Goal: Information Seeking & Learning: Find specific fact

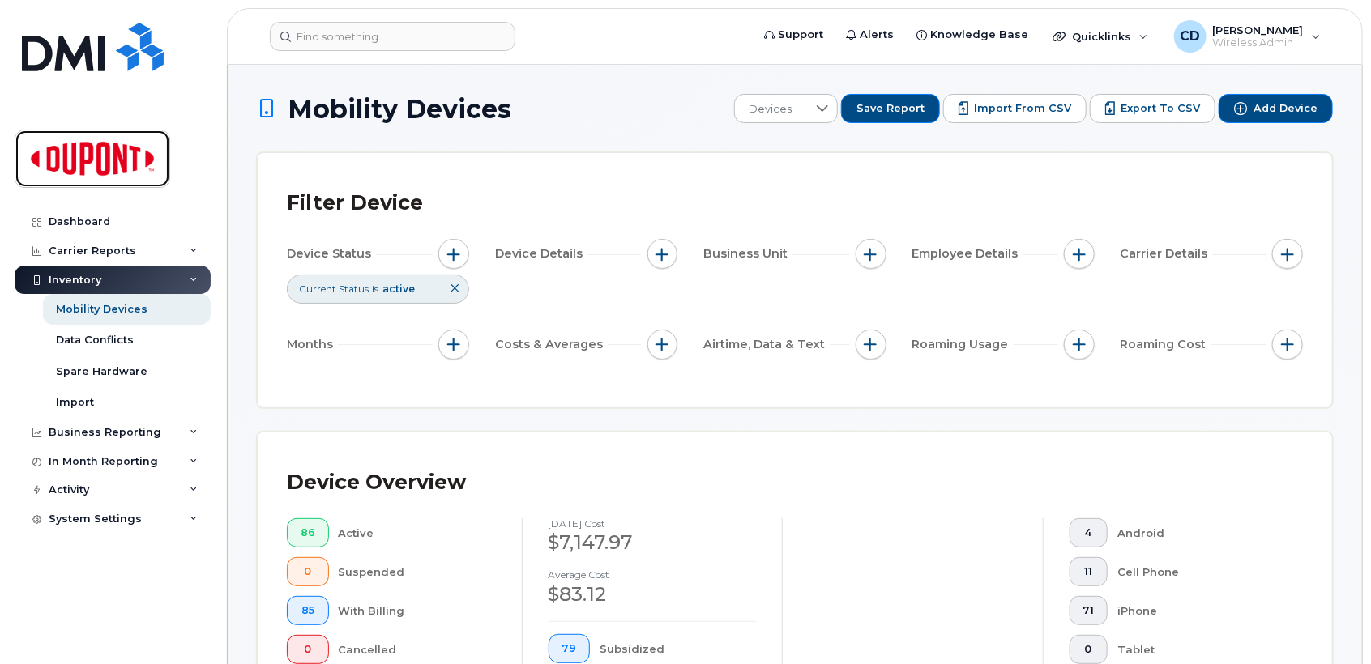
drag, startPoint x: 86, startPoint y: 160, endPoint x: 218, endPoint y: 208, distance: 140.4
click at [86, 160] on img at bounding box center [92, 158] width 125 height 47
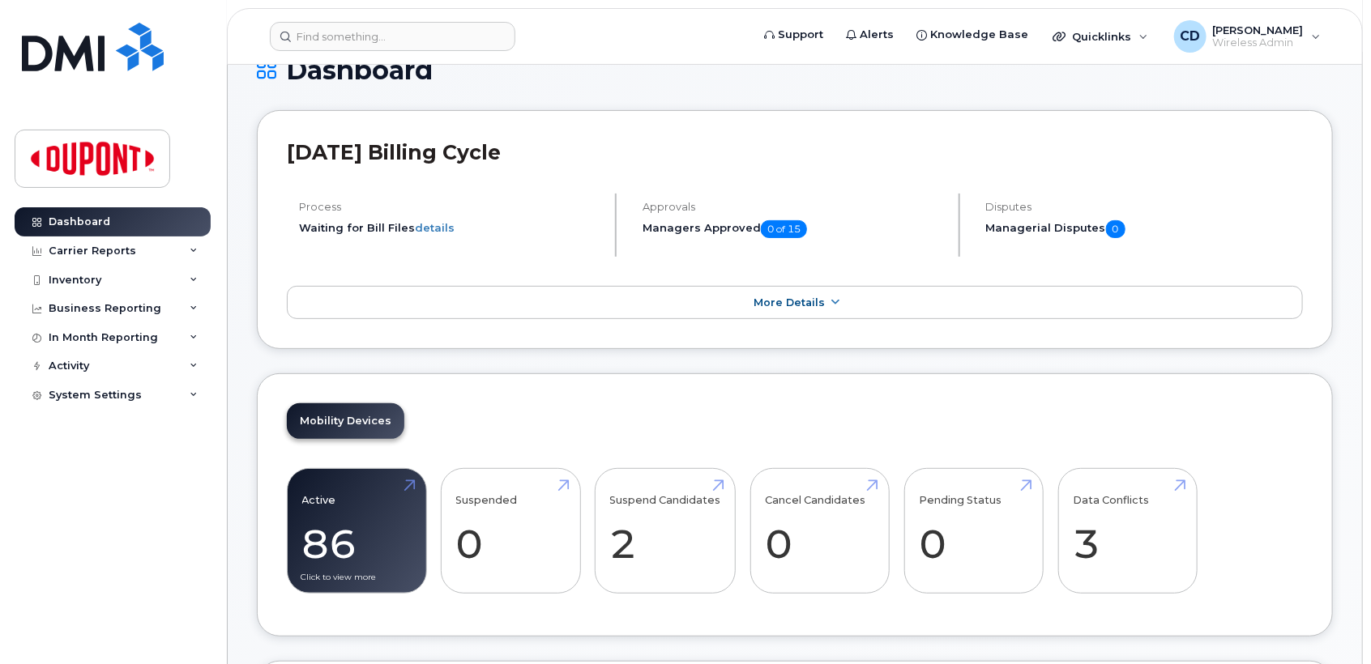
scroll to position [270, 0]
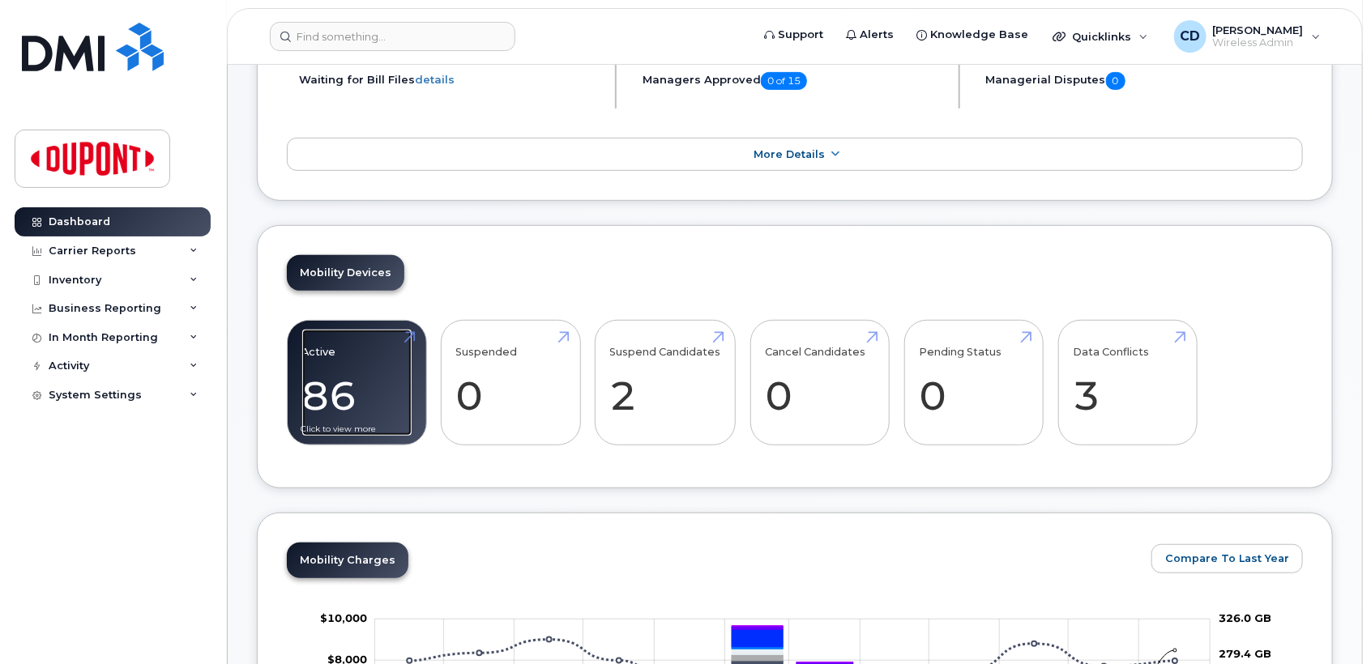
drag, startPoint x: 352, startPoint y: 393, endPoint x: 379, endPoint y: 389, distance: 27.8
click at [352, 393] on link "Active 86 -10%" at bounding box center [356, 383] width 109 height 107
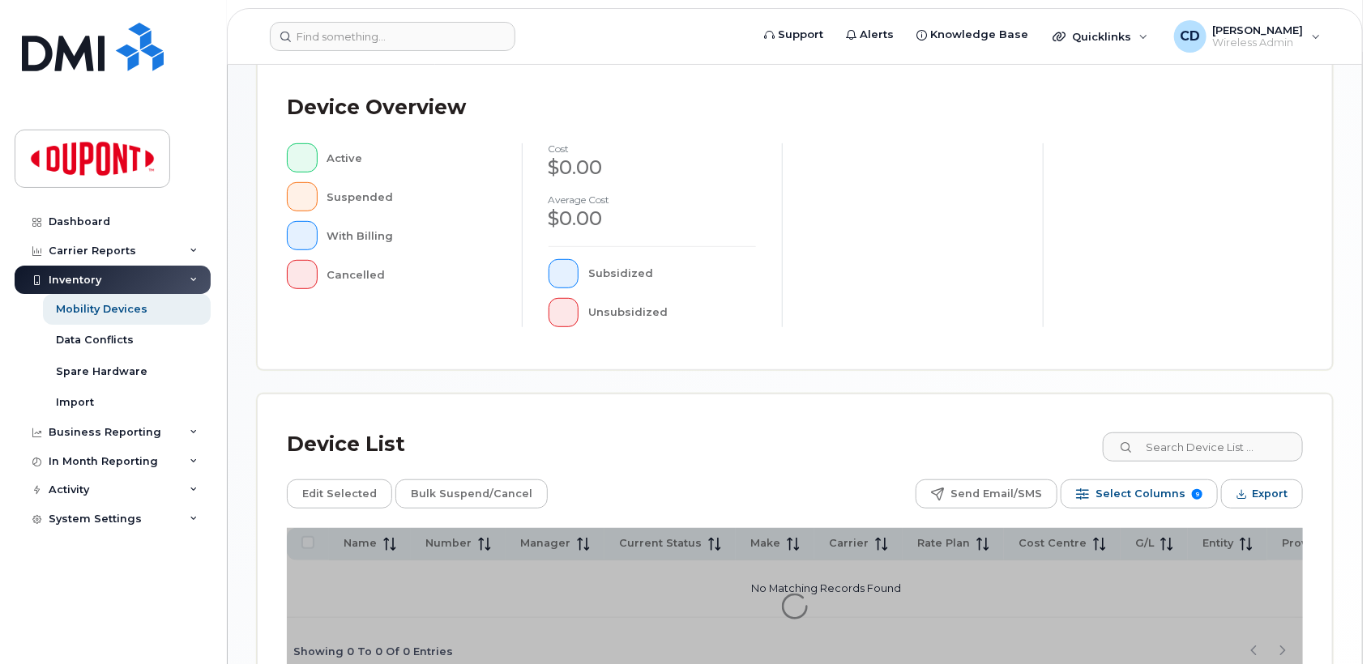
scroll to position [452, 0]
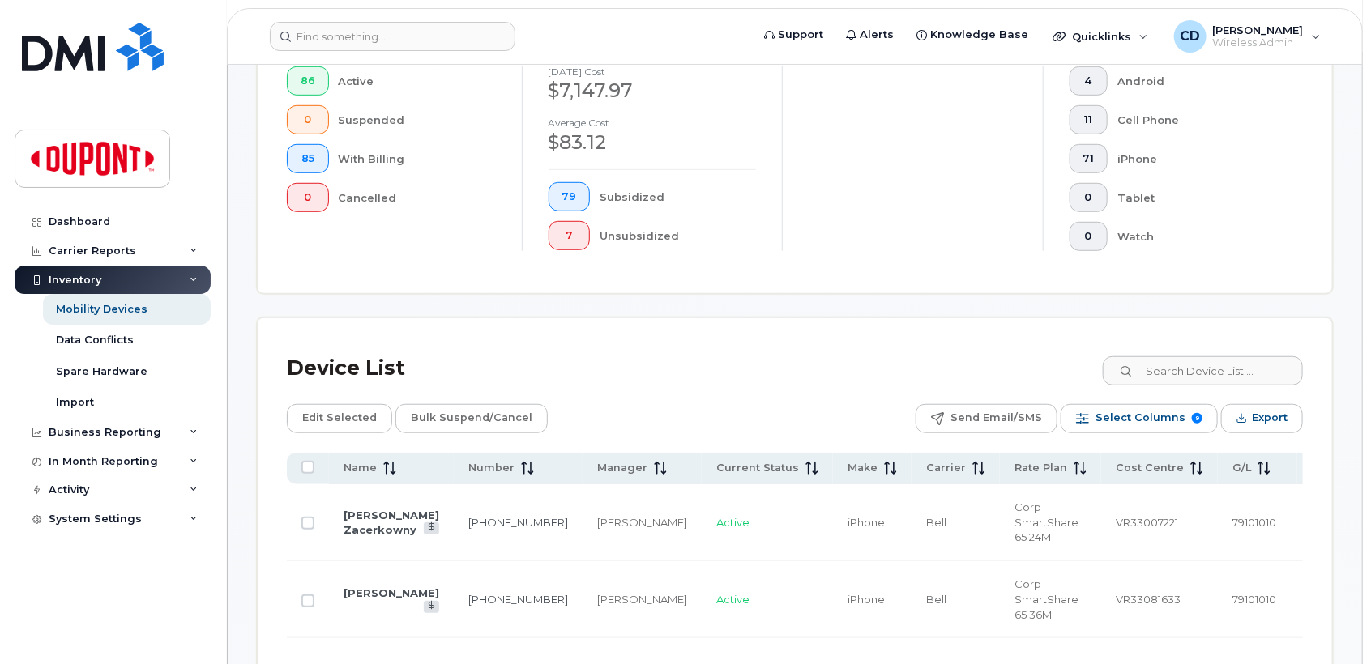
scroll to position [480, 0]
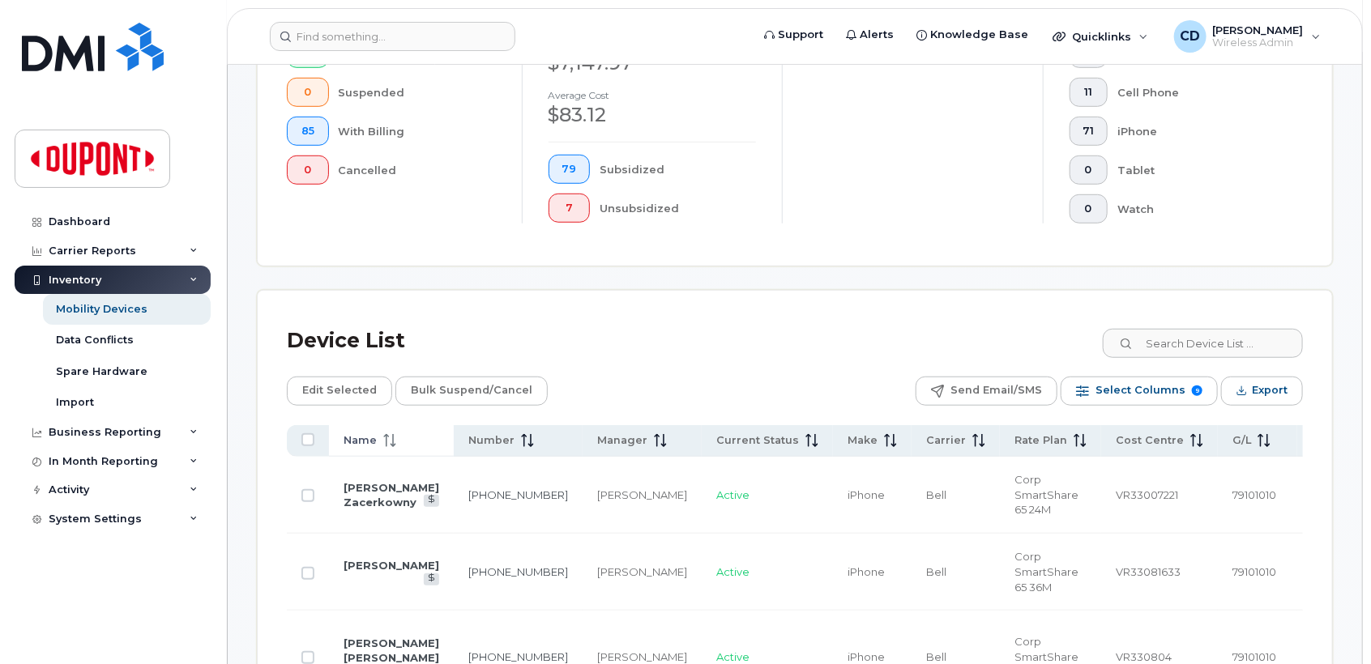
click at [355, 437] on span "Name" at bounding box center [359, 440] width 33 height 15
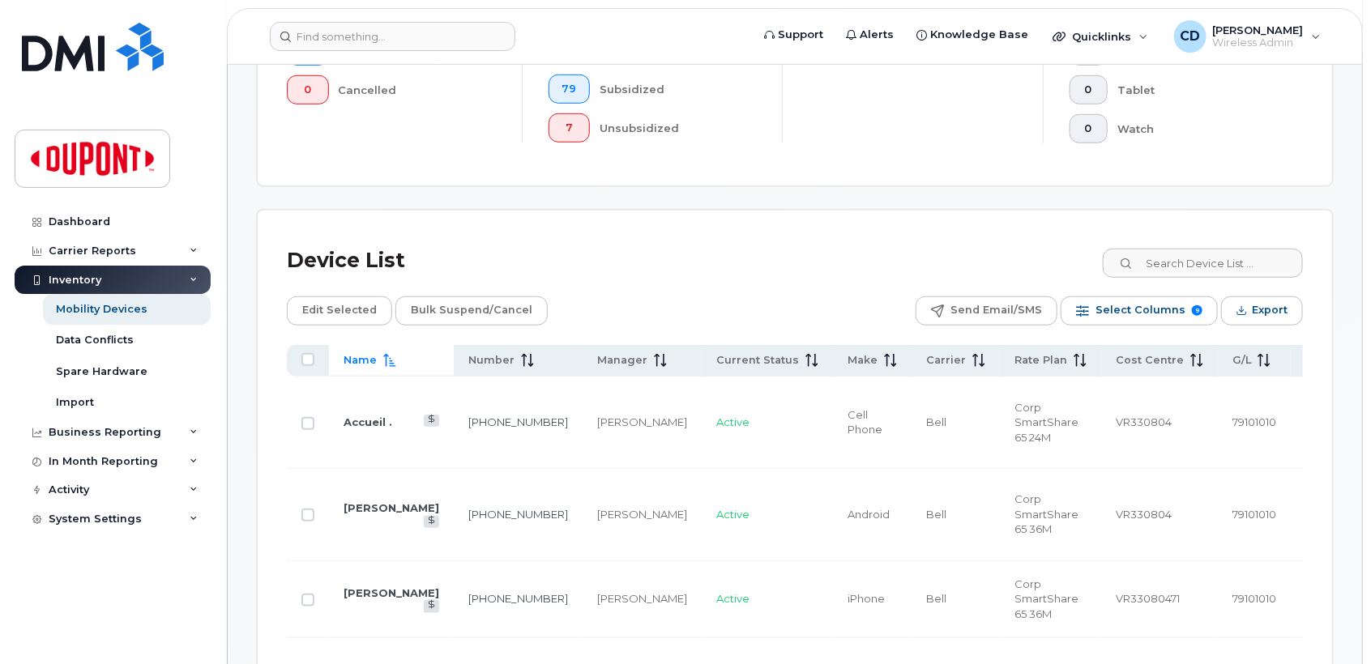
scroll to position [840, 0]
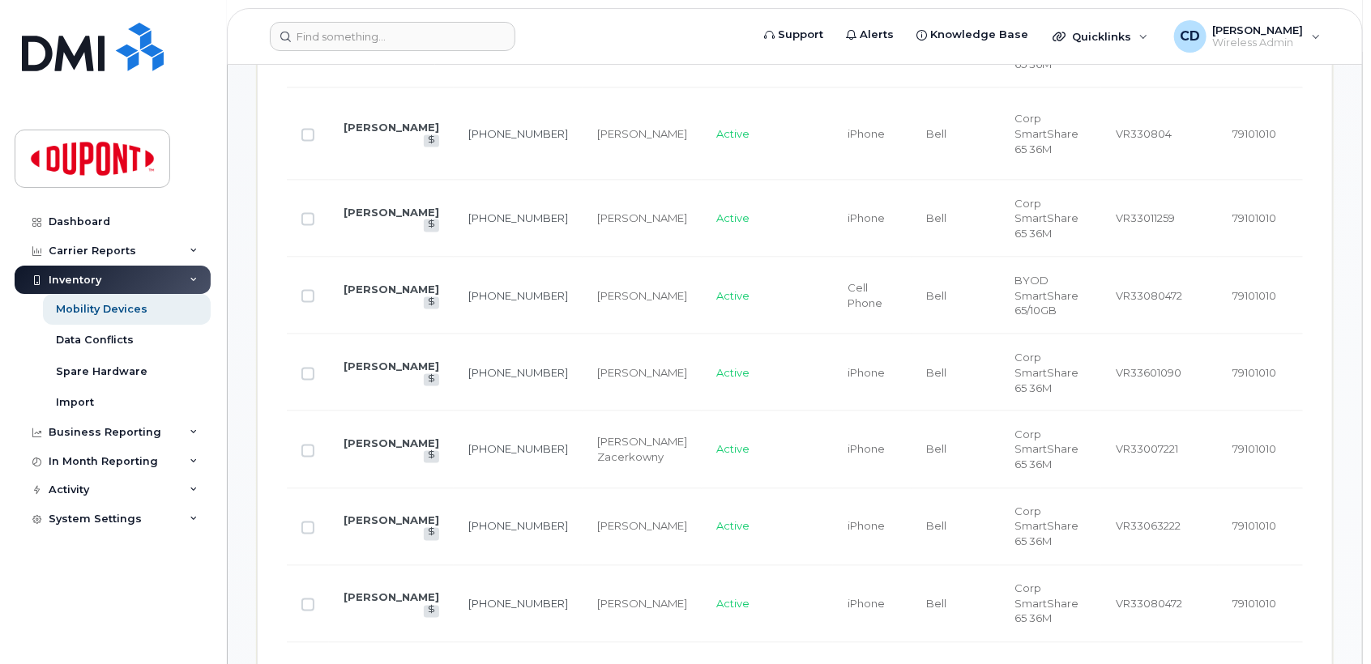
scroll to position [1200, 0]
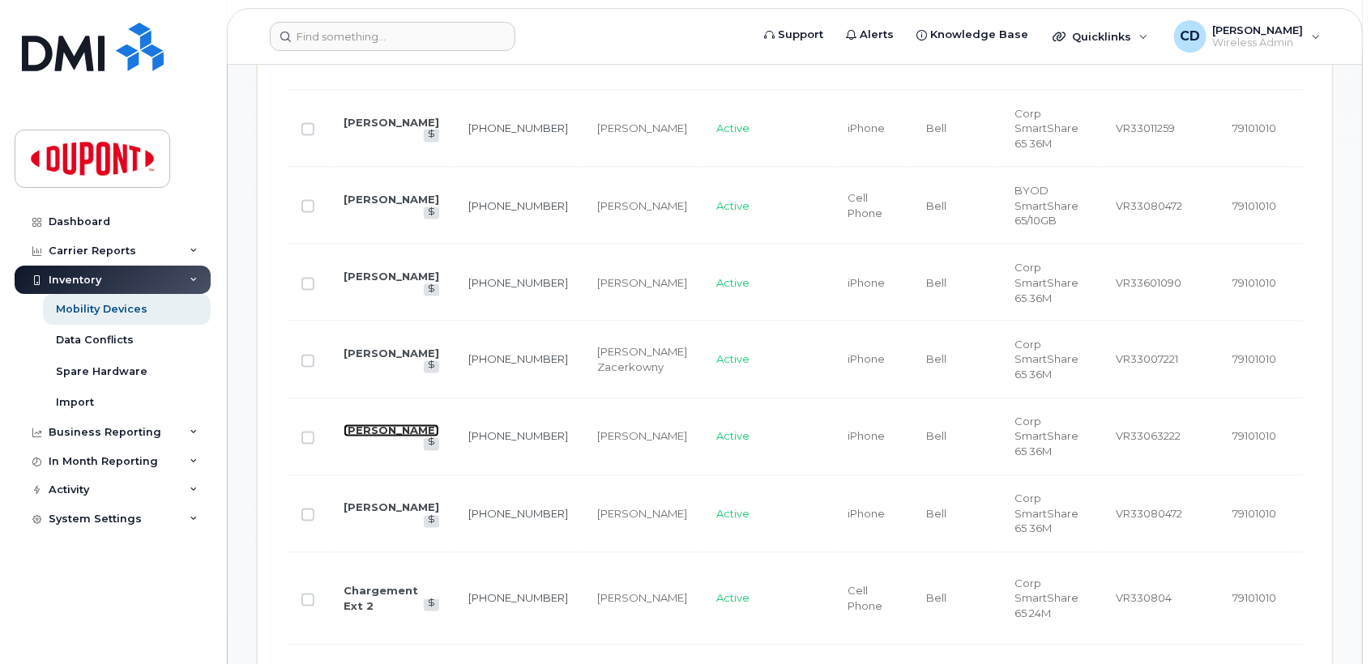
click at [364, 426] on link "[PERSON_NAME]" at bounding box center [391, 430] width 96 height 13
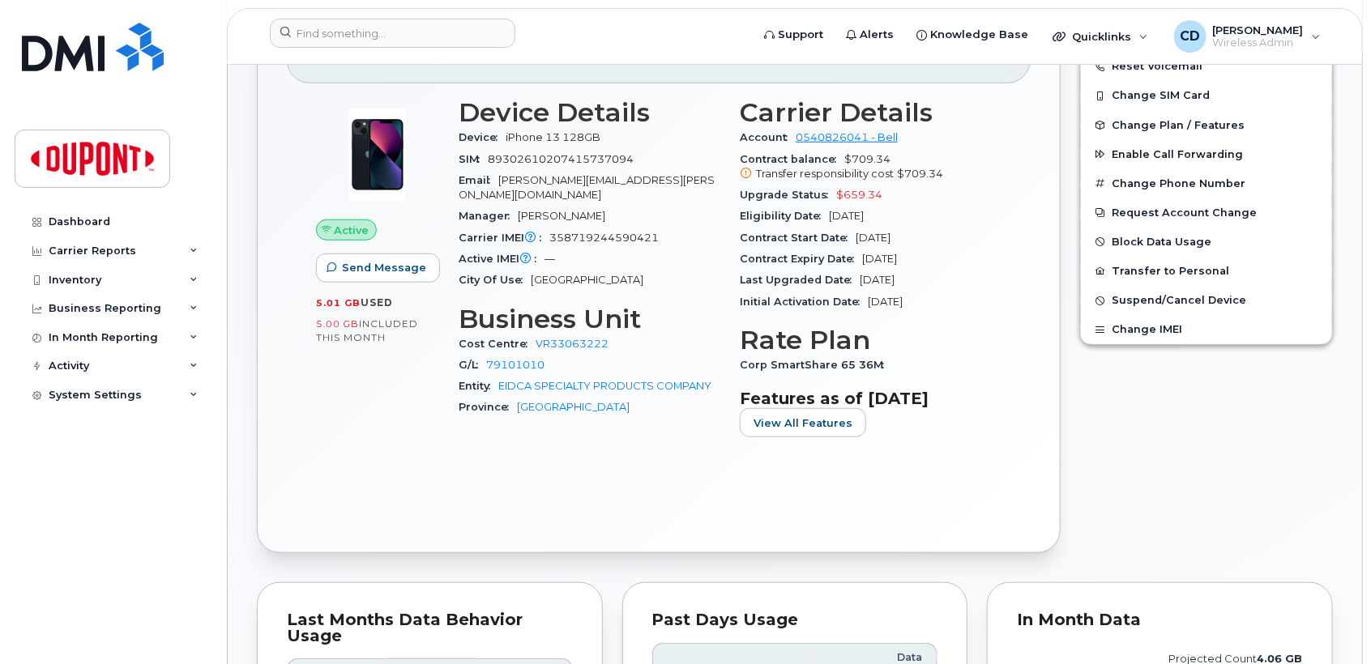
scroll to position [360, 0]
